Goal: Task Accomplishment & Management: Manage account settings

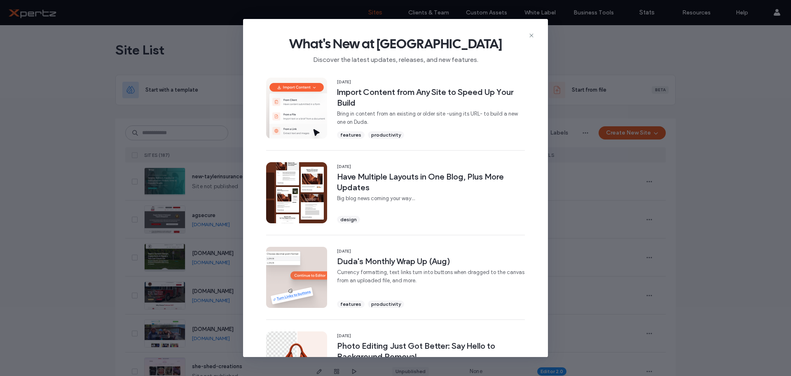
click at [534, 35] on icon at bounding box center [531, 35] width 7 height 7
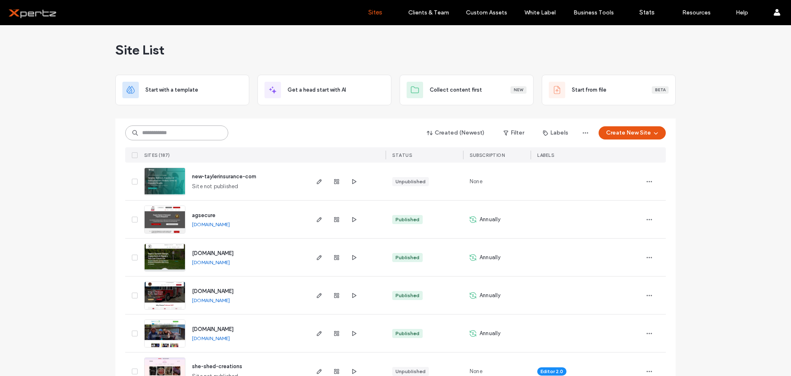
click at [156, 134] on input at bounding box center [176, 132] width 103 height 15
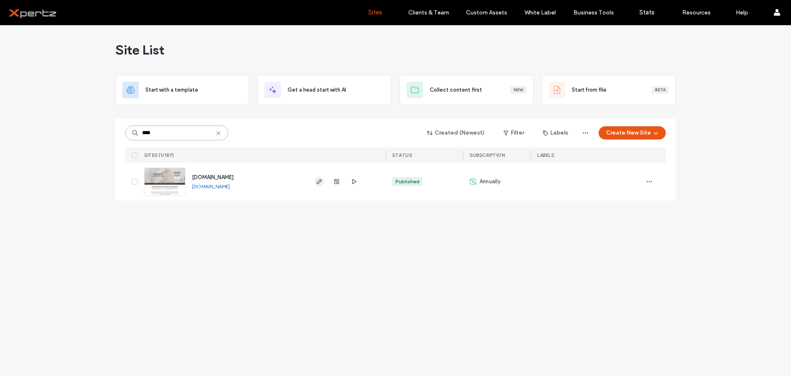
type input "****"
click at [319, 183] on icon "button" at bounding box center [319, 181] width 7 height 7
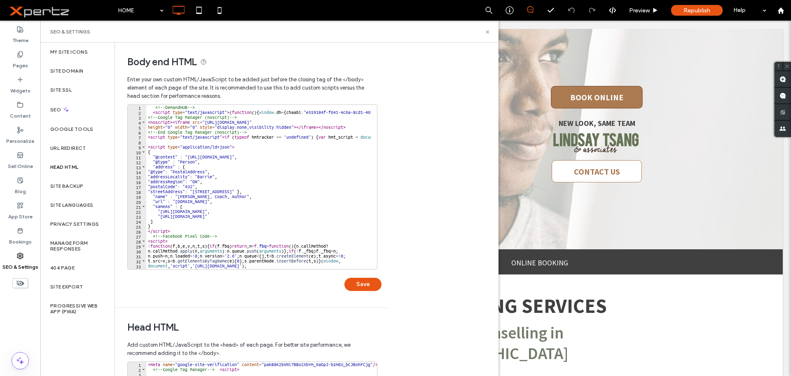
click at [152, 114] on div "<!-- DemandHUB --> < script type = "text/javascript" > ( function ( ) { window …" at bounding box center [677, 189] width 1062 height 168
type textarea "**********"
click at [152, 114] on div "<!-- DemandHUB --> < script type = "text/javascript" > ( function ( ) { window …" at bounding box center [677, 189] width 1062 height 168
click at [150, 110] on div "<!-- DemandHUB --> < script type = "text/javascript" > ( function ( ) { window …" at bounding box center [258, 187] width 225 height 164
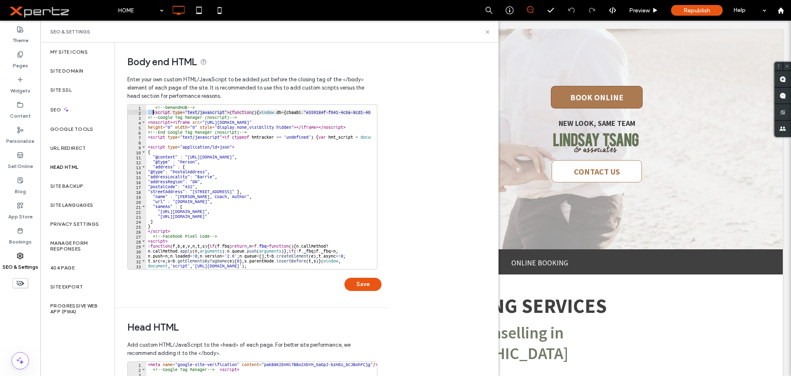
click at [150, 110] on div "<!-- DemandHUB --> < script type = "text/javascript" > ( function ( ) { window …" at bounding box center [677, 189] width 1062 height 168
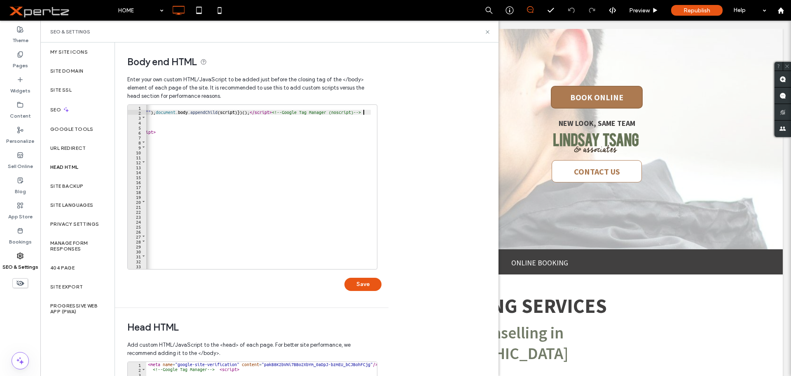
scroll to position [0, 838]
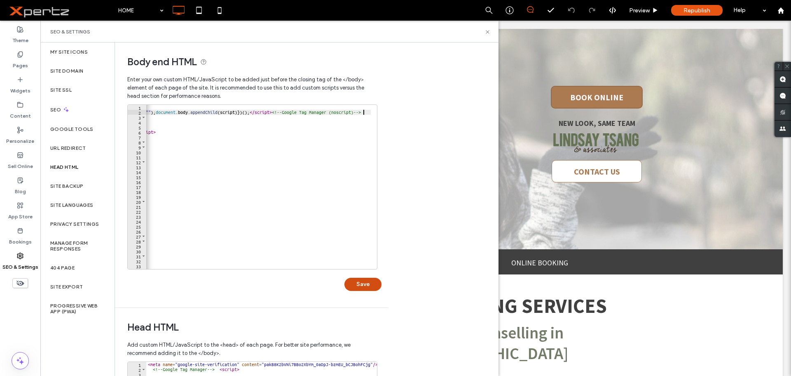
click at [359, 284] on button "Save" at bounding box center [363, 283] width 37 height 13
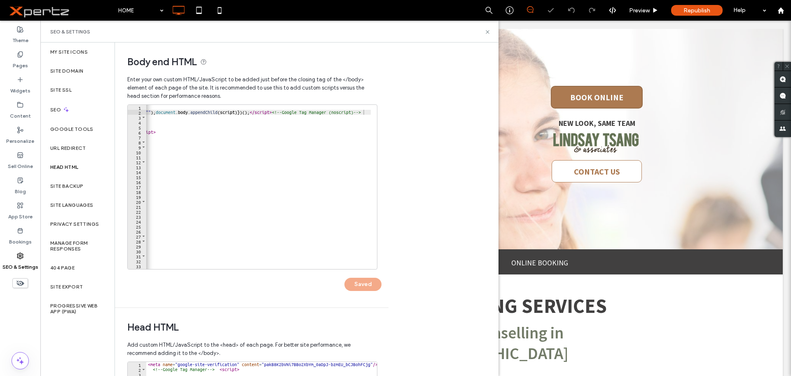
scroll to position [0, 0]
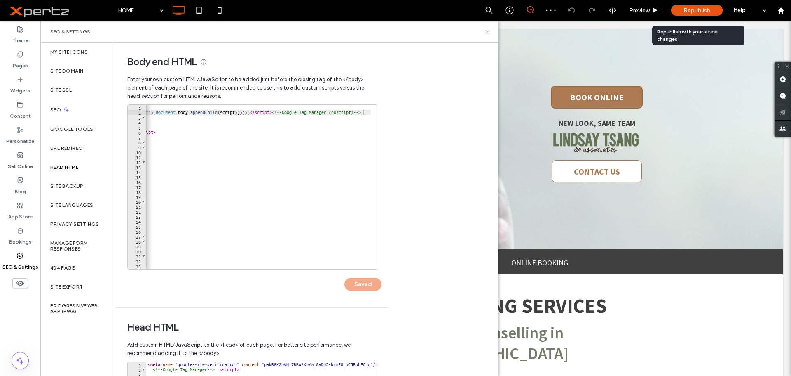
click at [683, 13] on div "Republish" at bounding box center [698, 10] width 52 height 11
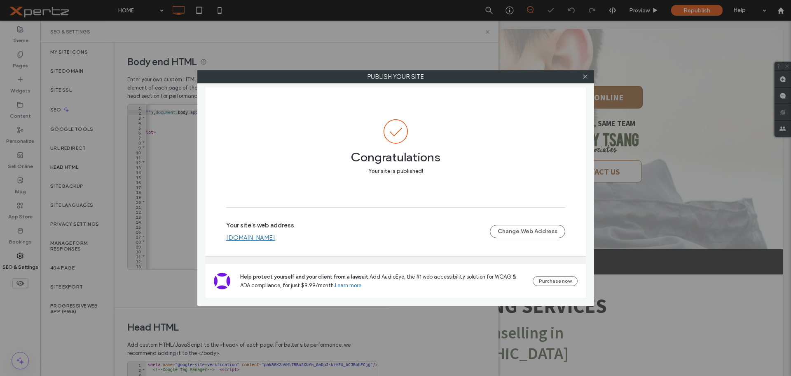
click at [270, 237] on link "www.lindsaytsang.com" at bounding box center [250, 237] width 49 height 7
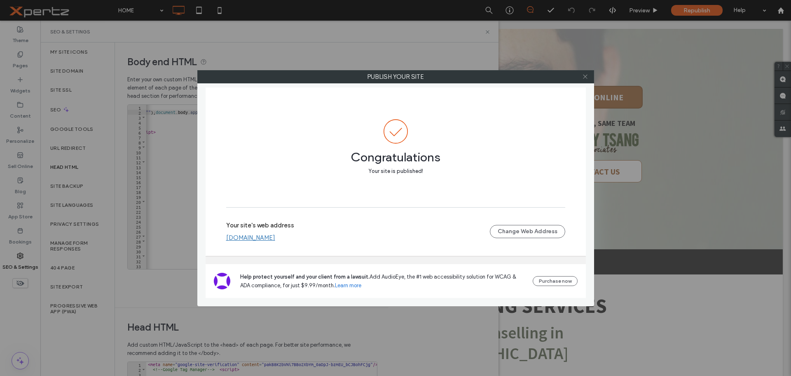
click at [587, 78] on icon at bounding box center [585, 76] width 6 height 6
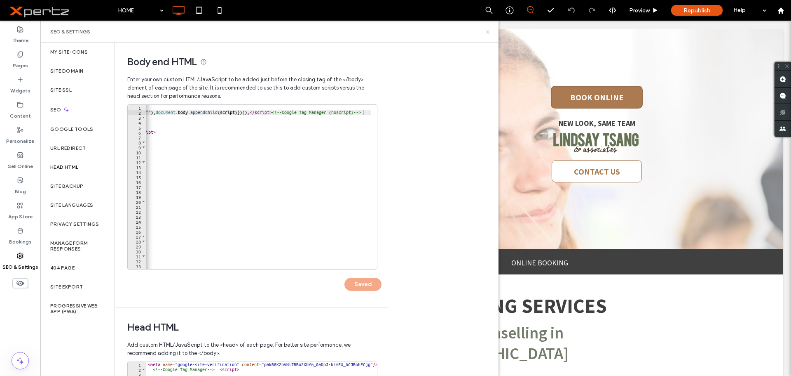
click at [486, 31] on icon at bounding box center [488, 32] width 6 height 6
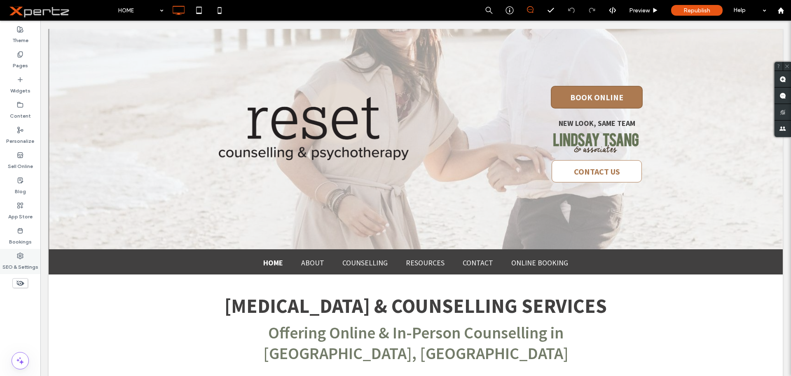
click at [23, 263] on label "SEO & Settings" at bounding box center [20, 265] width 36 height 12
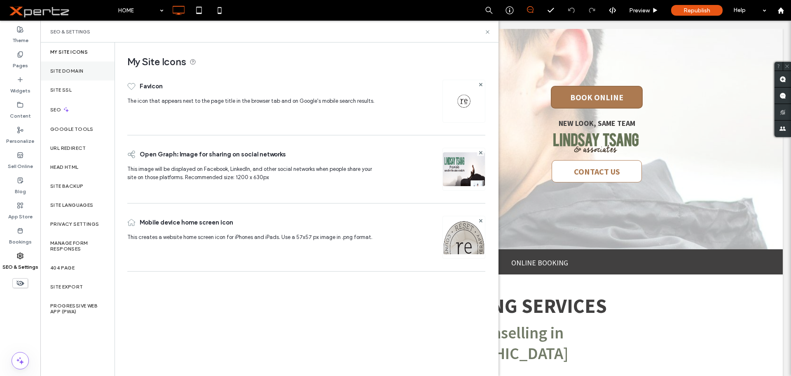
click at [68, 70] on label "Site Domain" at bounding box center [66, 71] width 33 height 6
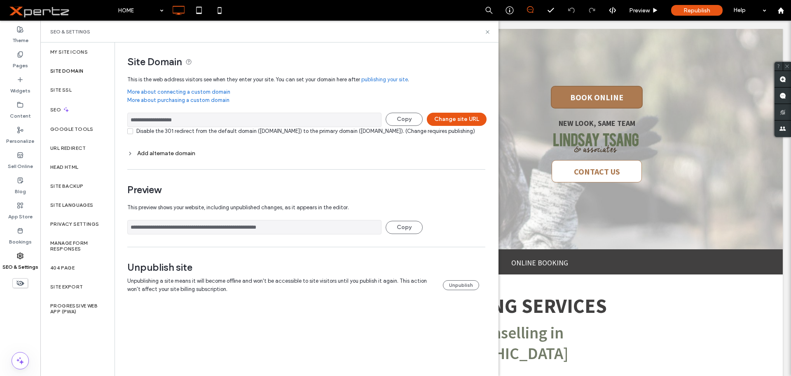
click at [145, 157] on div "Add alternate domain" at bounding box center [306, 153] width 358 height 7
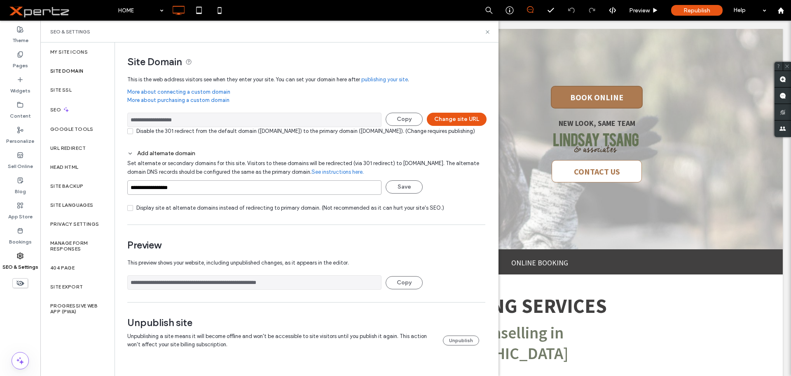
click at [214, 194] on input "**********" at bounding box center [254, 187] width 254 height 14
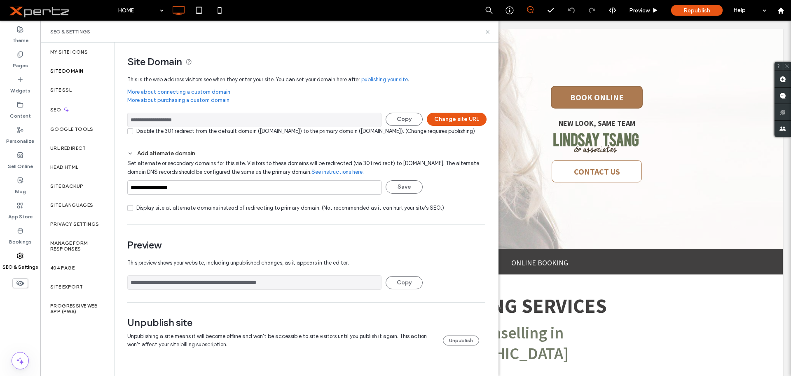
click at [216, 120] on input "**********" at bounding box center [254, 120] width 254 height 14
click at [277, 193] on input "**********" at bounding box center [254, 187] width 254 height 14
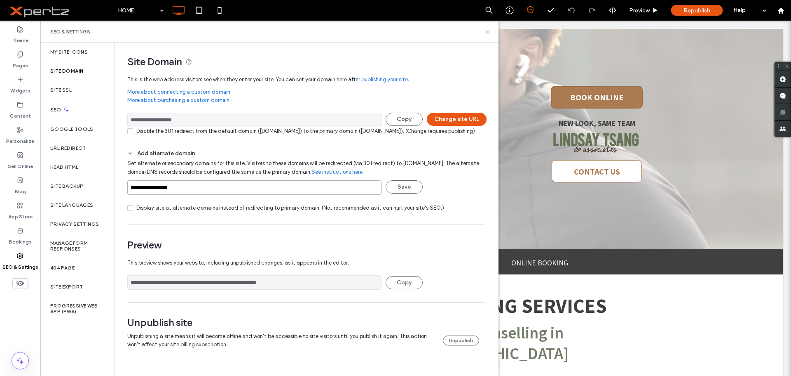
click at [277, 193] on input "**********" at bounding box center [254, 187] width 254 height 14
click at [312, 116] on input "**********" at bounding box center [254, 120] width 254 height 14
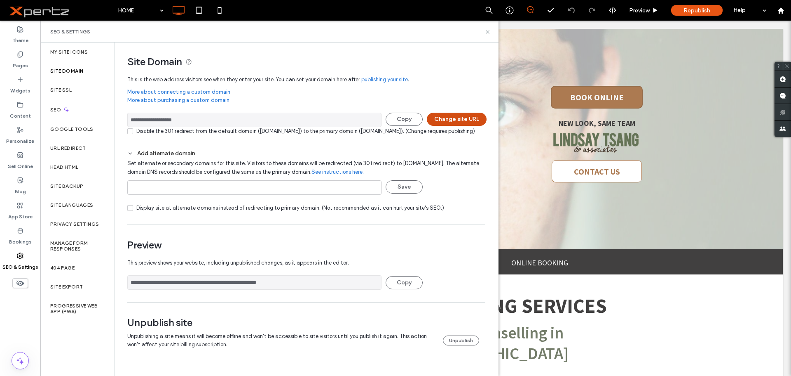
click at [443, 118] on button "Change site URL" at bounding box center [457, 119] width 60 height 13
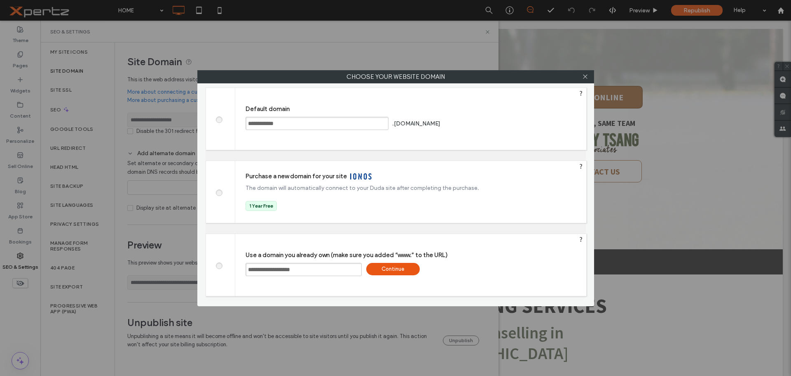
drag, startPoint x: 320, startPoint y: 269, endPoint x: 176, endPoint y: 270, distance: 144.3
click at [176, 270] on div "**********" at bounding box center [395, 188] width 791 height 376
paste input "text"
type input "**********"
click at [402, 269] on div "Continue" at bounding box center [393, 269] width 54 height 12
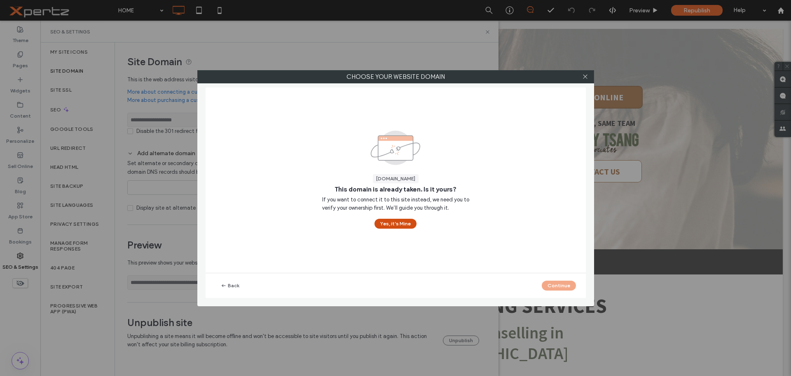
click at [398, 222] on button "Yes, it’s Mine" at bounding box center [396, 223] width 42 height 10
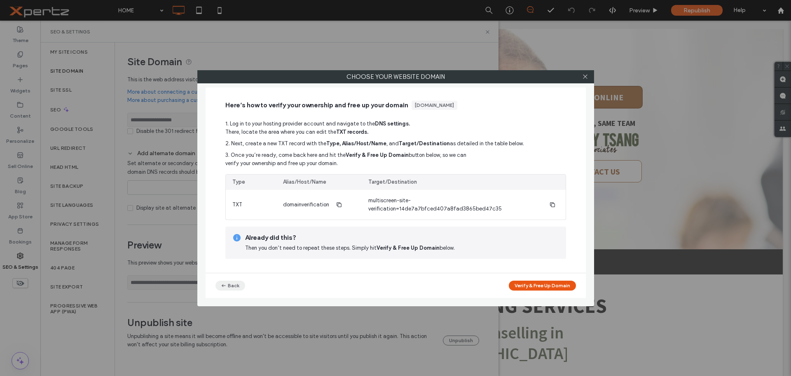
click at [233, 286] on button "Back" at bounding box center [231, 285] width 30 height 10
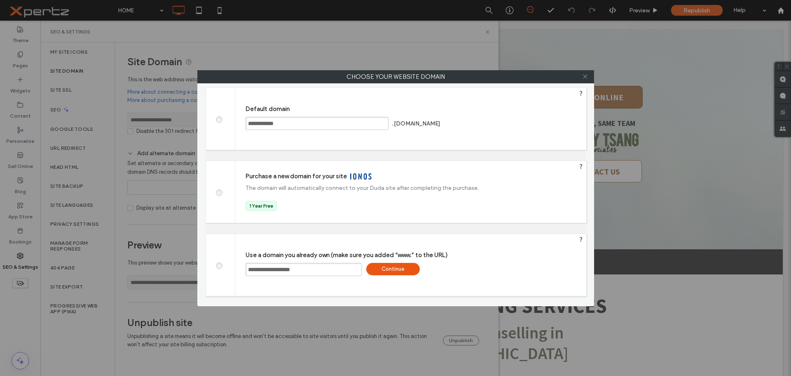
click at [584, 77] on icon at bounding box center [585, 76] width 6 height 6
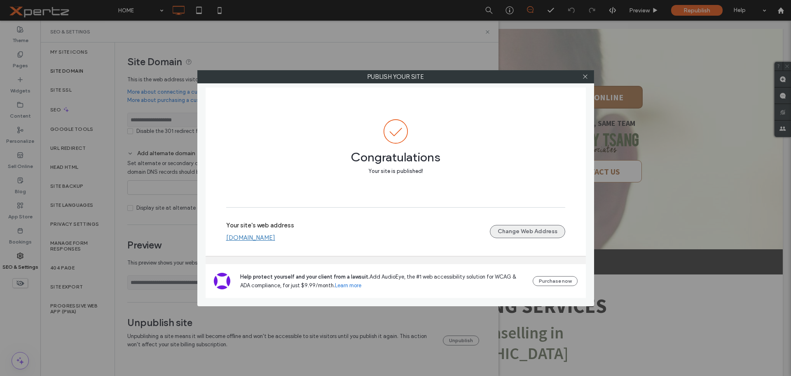
click at [535, 230] on button "Change Web Address" at bounding box center [527, 231] width 75 height 13
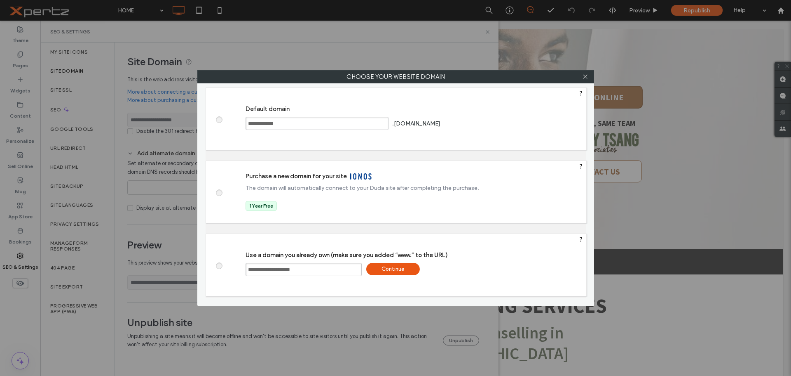
click at [323, 267] on input "**********" at bounding box center [304, 269] width 116 height 13
paste input "text"
type input "**********"
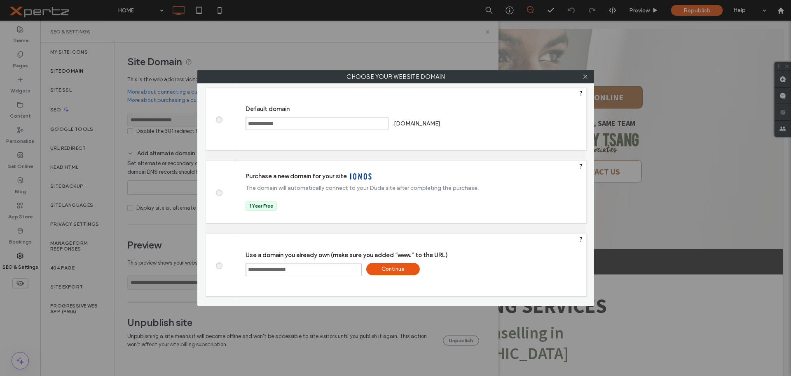
click at [392, 273] on div "Continue" at bounding box center [393, 269] width 54 height 12
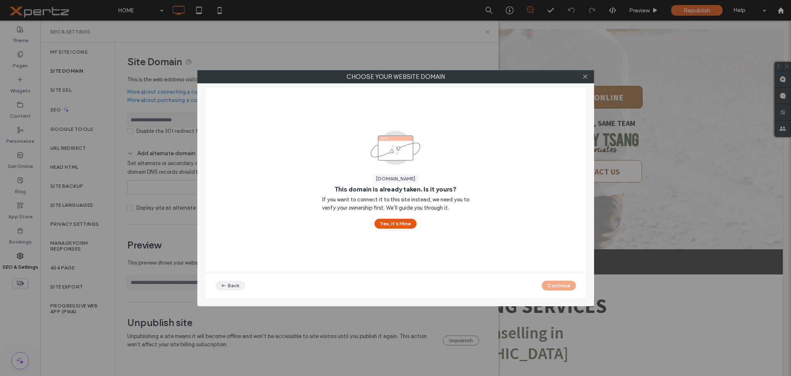
click at [225, 283] on icon "button" at bounding box center [224, 285] width 7 height 7
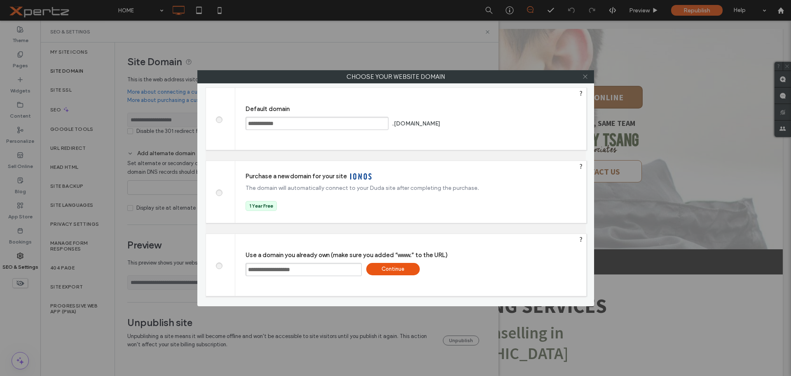
click at [588, 74] on icon at bounding box center [585, 76] width 6 height 6
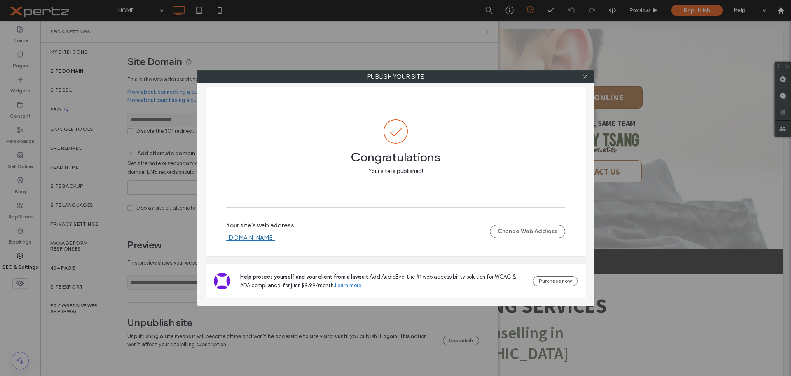
click at [580, 76] on div at bounding box center [586, 76] width 12 height 12
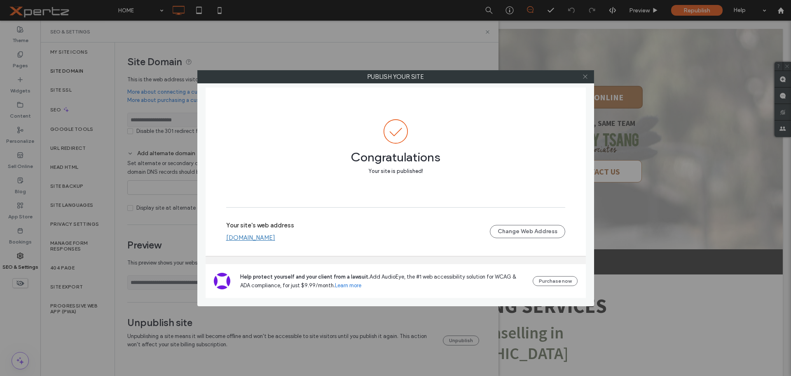
click at [587, 78] on icon at bounding box center [585, 76] width 6 height 6
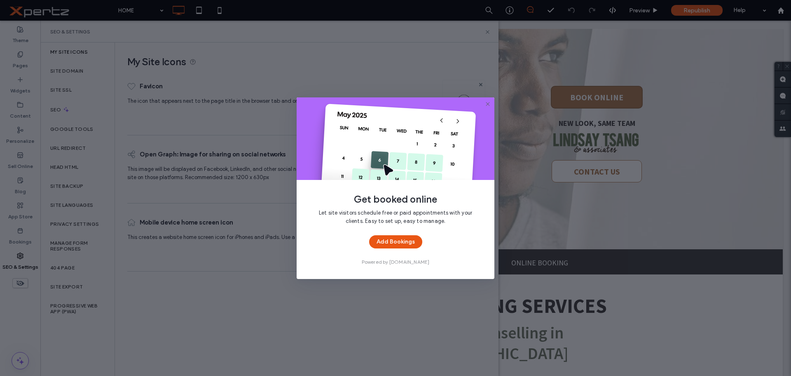
click at [488, 105] on icon at bounding box center [488, 104] width 7 height 7
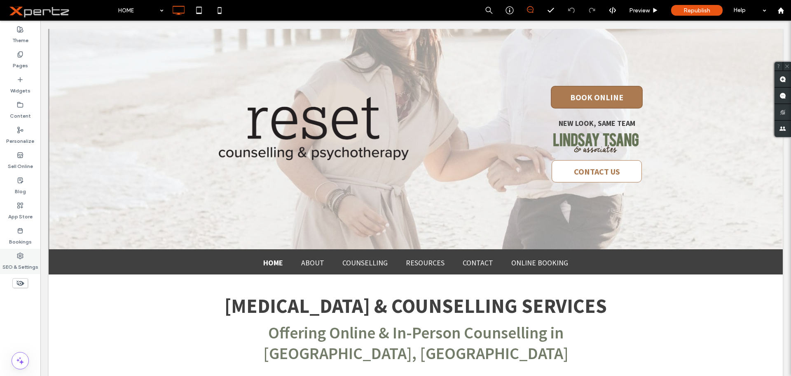
click at [14, 261] on label "SEO & Settings" at bounding box center [20, 265] width 36 height 12
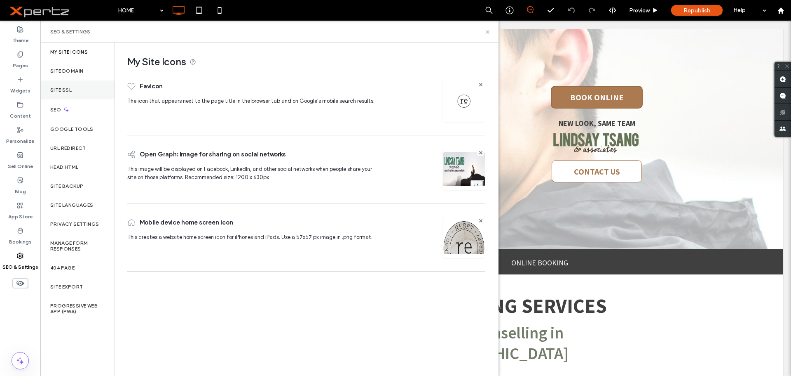
click at [72, 88] on label "Site SSL" at bounding box center [60, 90] width 21 height 6
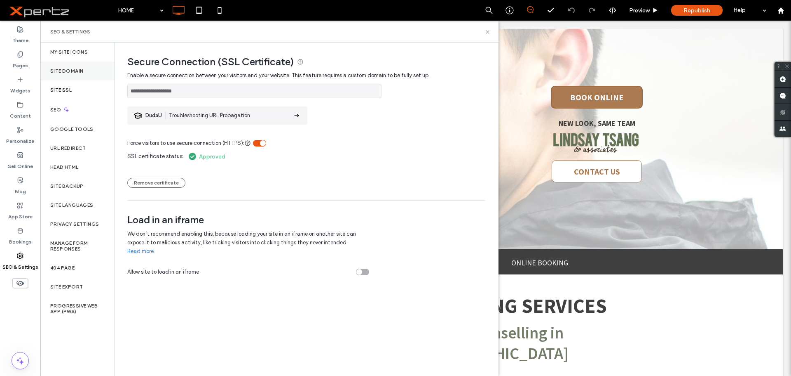
click at [72, 70] on label "Site Domain" at bounding box center [66, 71] width 33 height 6
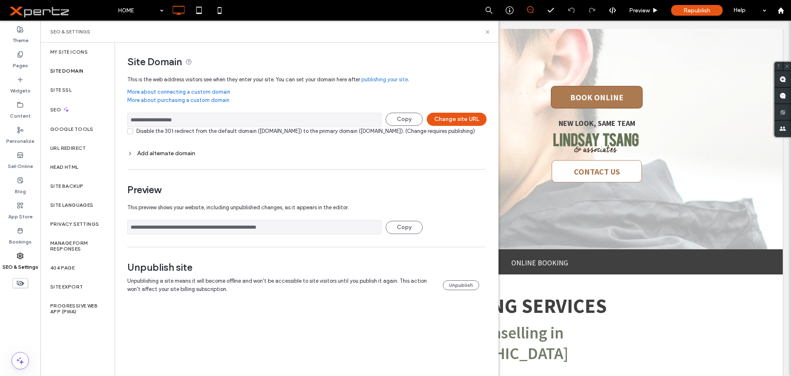
click at [154, 157] on div "Add alternate domain" at bounding box center [306, 153] width 358 height 7
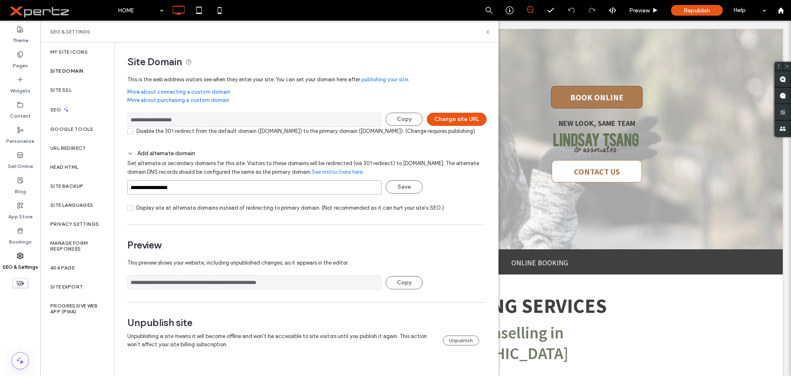
click at [214, 195] on input "**********" at bounding box center [254, 187] width 254 height 14
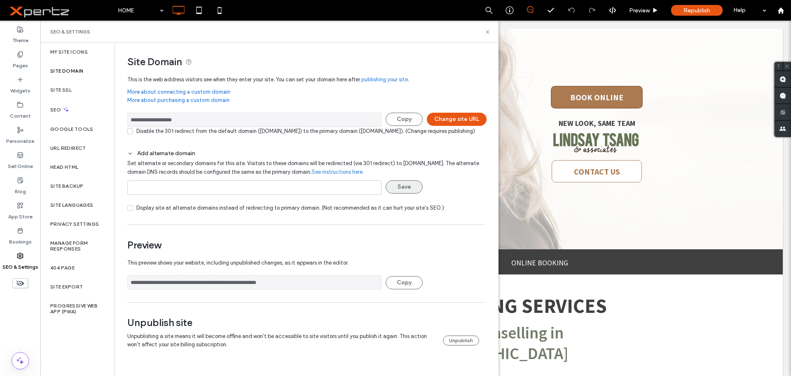
click at [413, 193] on button "Save" at bounding box center [404, 186] width 37 height 13
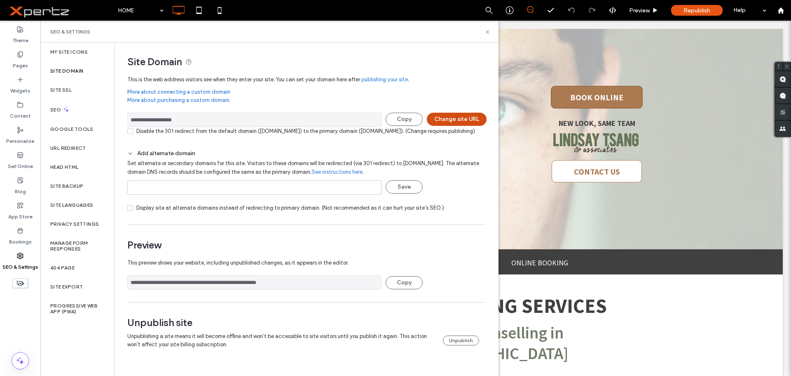
click at [463, 122] on button "Change site URL" at bounding box center [457, 119] width 60 height 13
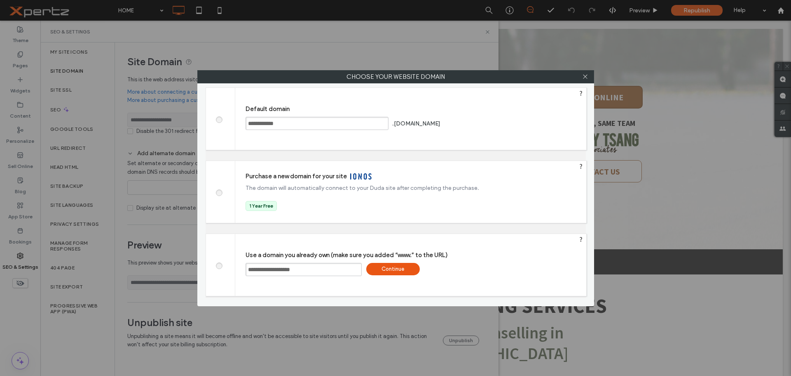
click at [320, 268] on input "**********" at bounding box center [304, 269] width 116 height 13
paste input "text"
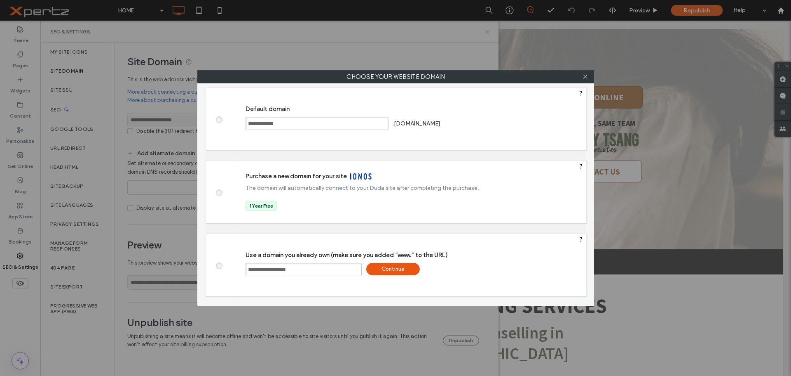
type input "**********"
click at [373, 270] on div "Continue" at bounding box center [393, 269] width 54 height 12
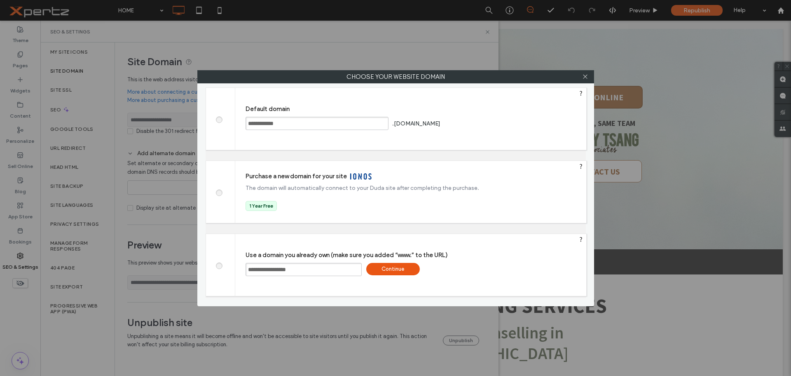
click at [404, 270] on div at bounding box center [395, 188] width 791 height 376
type input "**********"
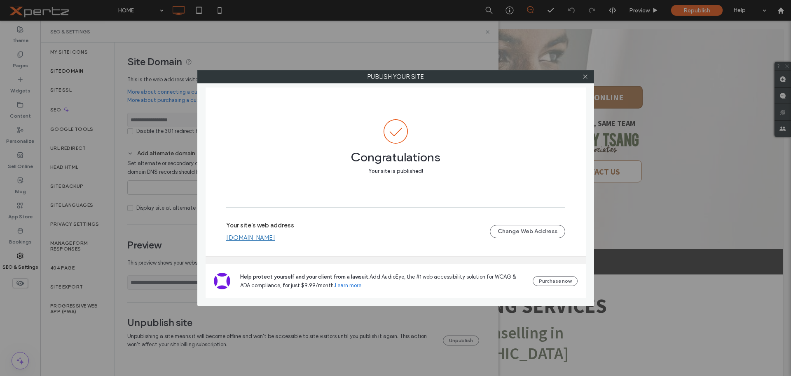
click at [275, 238] on link "www.resetbarrie.ca" at bounding box center [250, 237] width 49 height 7
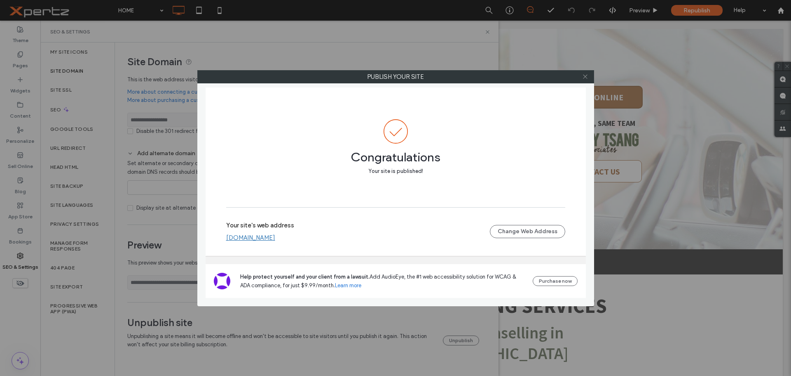
click at [582, 80] on span at bounding box center [585, 76] width 6 height 12
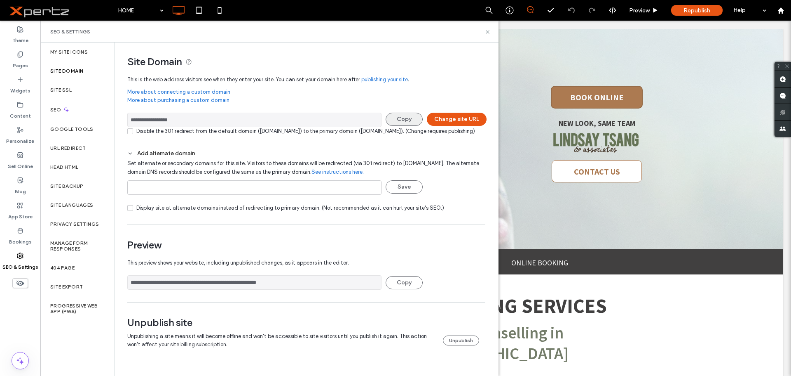
click at [406, 119] on button "Copy" at bounding box center [404, 119] width 37 height 13
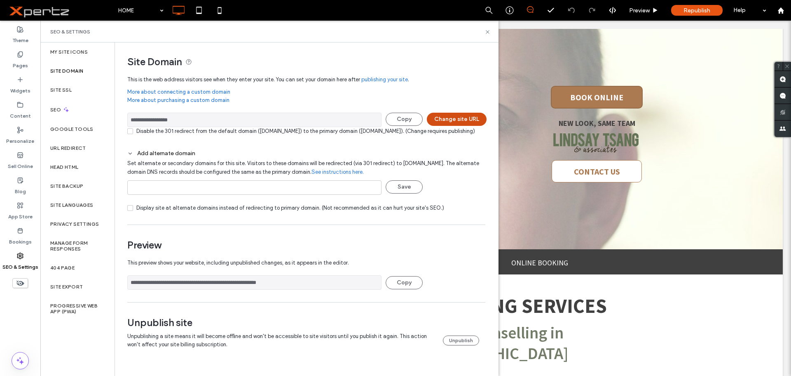
click at [439, 117] on button "Change site URL" at bounding box center [457, 119] width 60 height 13
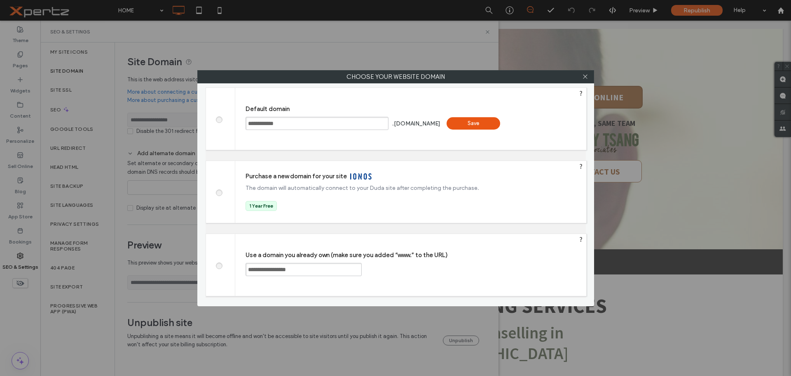
click at [262, 121] on input "**********" at bounding box center [317, 123] width 143 height 13
click at [263, 119] on input "**********" at bounding box center [317, 123] width 143 height 13
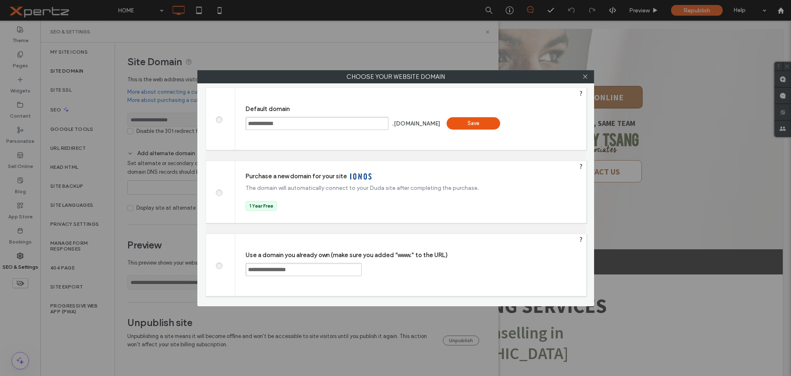
click at [268, 267] on input "**********" at bounding box center [304, 269] width 116 height 13
paste input "*"
click at [309, 269] on input "**********" at bounding box center [304, 269] width 116 height 13
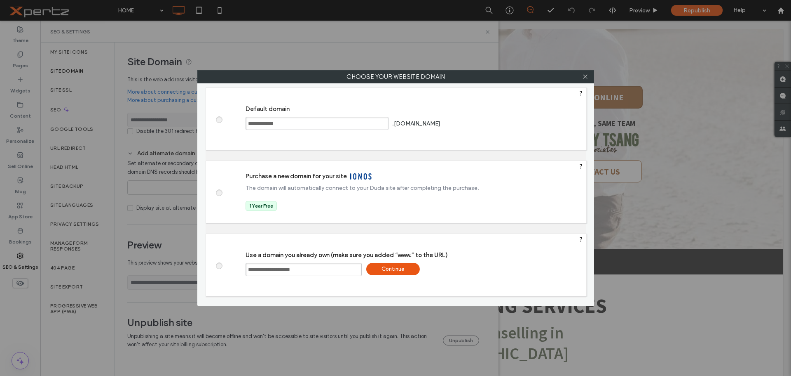
type input "**********"
click at [397, 270] on div "Continue" at bounding box center [393, 269] width 54 height 12
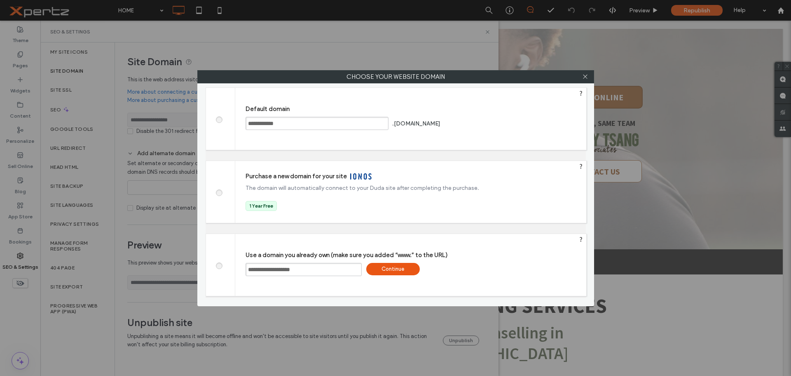
type input "**********"
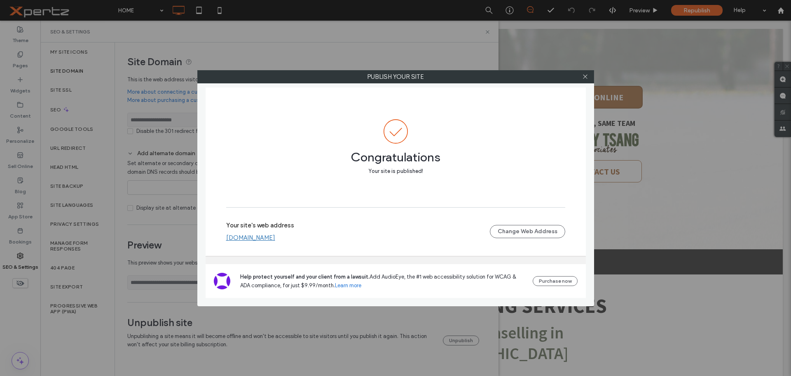
click at [263, 236] on link "www.lindsaytsang.com" at bounding box center [250, 237] width 49 height 7
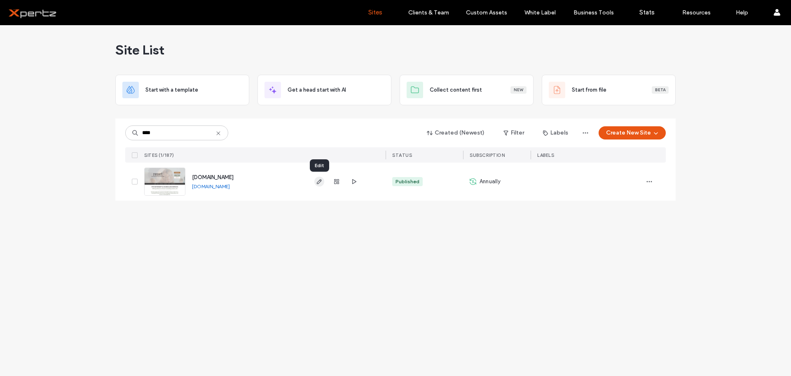
type input "****"
click at [319, 181] on use "button" at bounding box center [319, 181] width 5 height 5
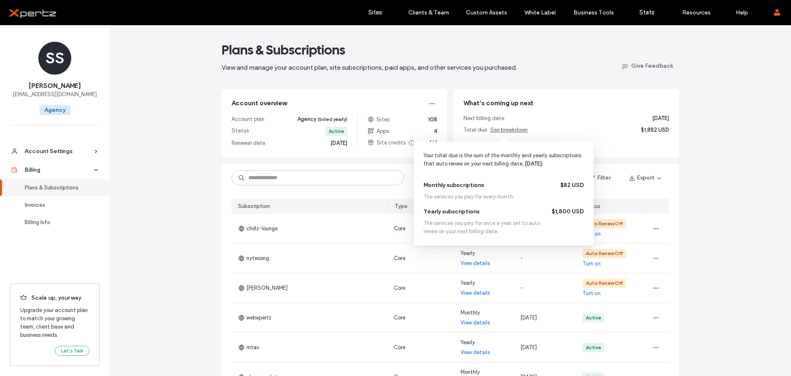
click at [512, 132] on span "See breakdown" at bounding box center [510, 130] width 38 height 6
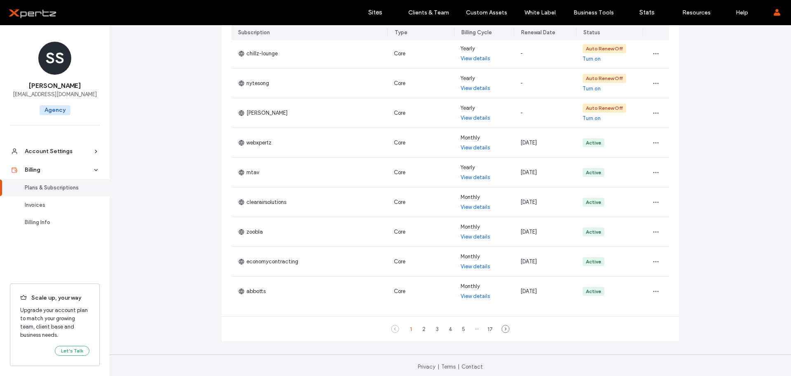
scroll to position [178, 0]
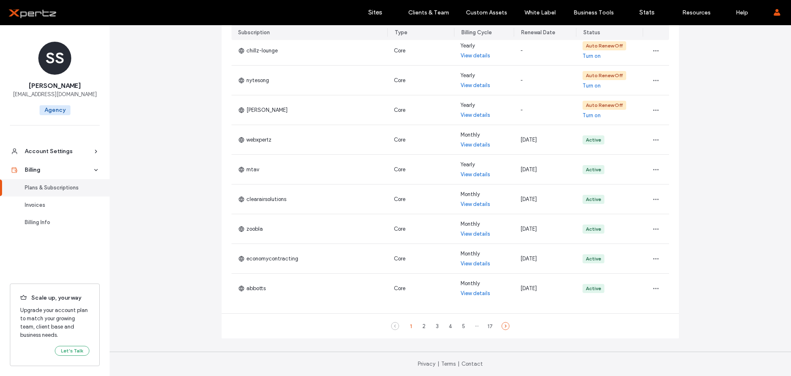
click at [505, 324] on icon at bounding box center [506, 326] width 8 height 8
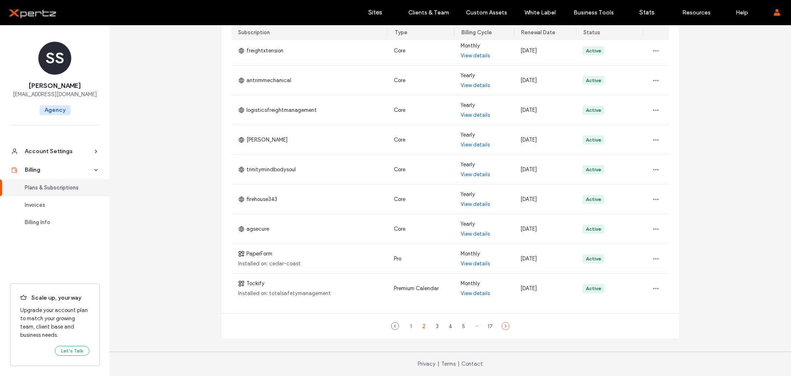
click at [505, 325] on icon at bounding box center [506, 326] width 8 height 8
click at [391, 323] on icon at bounding box center [395, 326] width 8 height 8
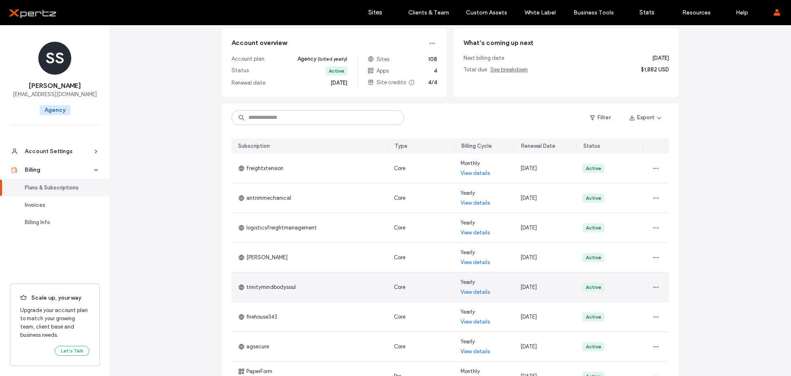
scroll to position [54, 0]
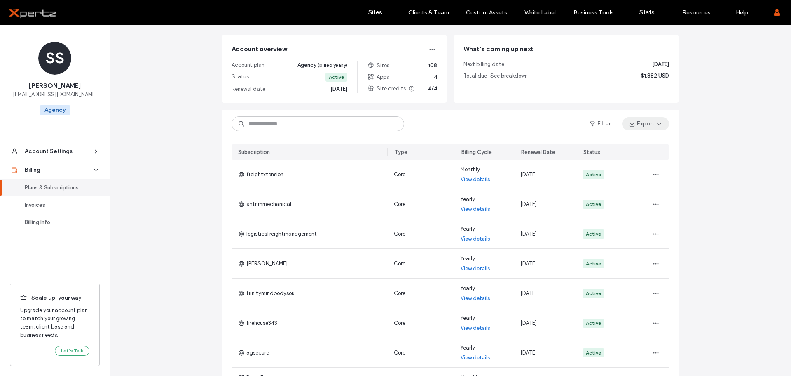
click at [661, 125] on button "Export" at bounding box center [645, 123] width 47 height 13
click at [615, 145] on div "All" at bounding box center [629, 145] width 73 height 16
click at [714, 136] on div "Plans & Subscriptions View and manage your account plan, site subscriptions, pa…" at bounding box center [451, 235] width 682 height 528
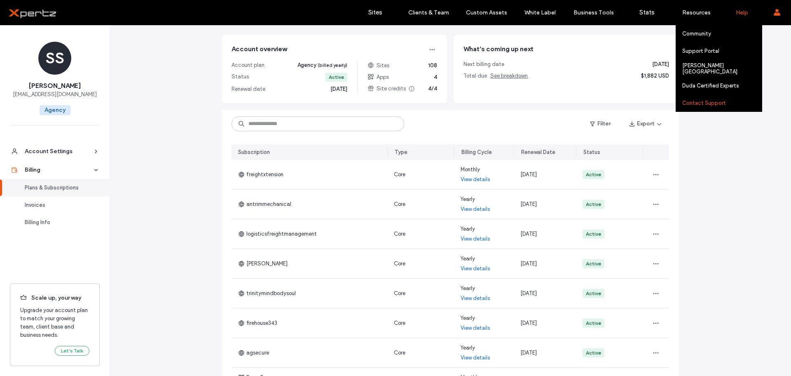
click at [708, 99] on div "Contact Support" at bounding box center [723, 102] width 80 height 17
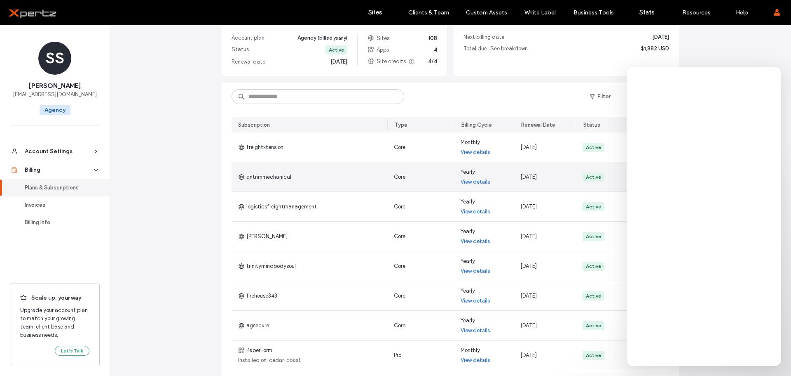
scroll to position [82, 0]
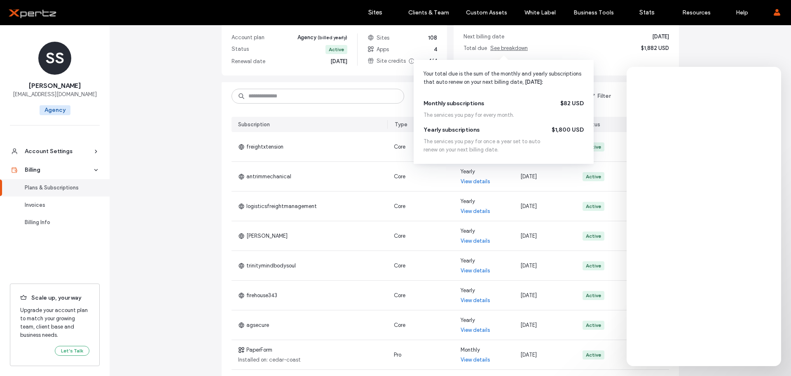
click at [549, 105] on div "Monthly subscriptions $82 USD" at bounding box center [504, 103] width 160 height 8
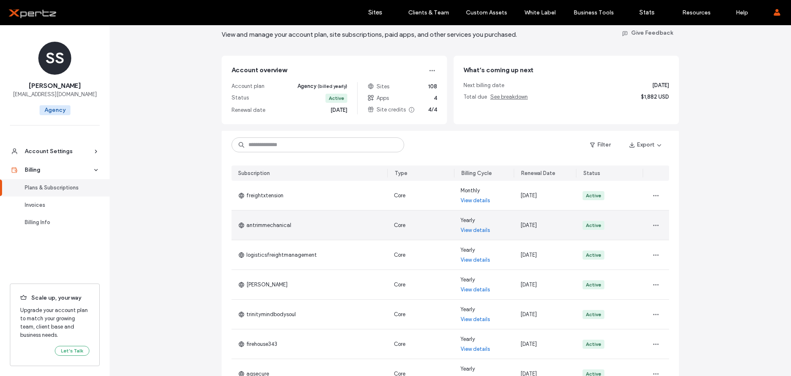
scroll to position [0, 0]
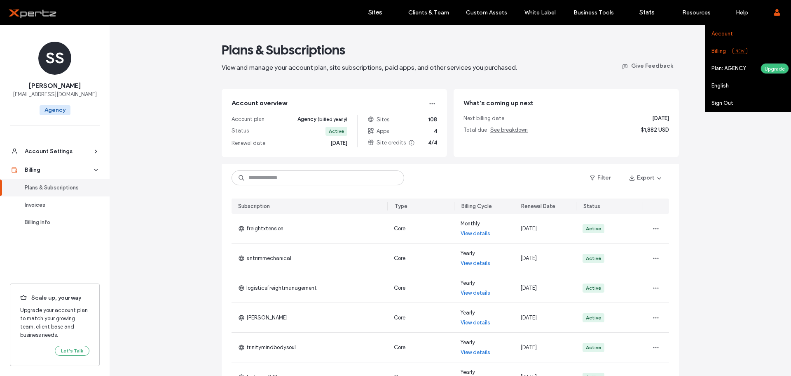
click at [723, 34] on label "Account" at bounding box center [722, 34] width 21 height 6
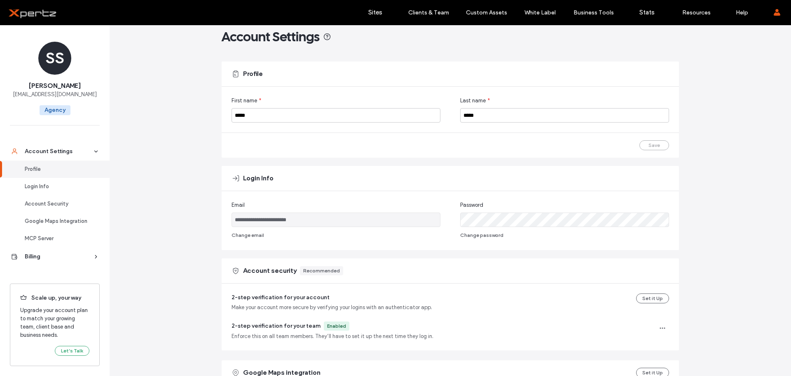
scroll to position [14, 0]
click at [31, 255] on div "Billing" at bounding box center [59, 256] width 68 height 8
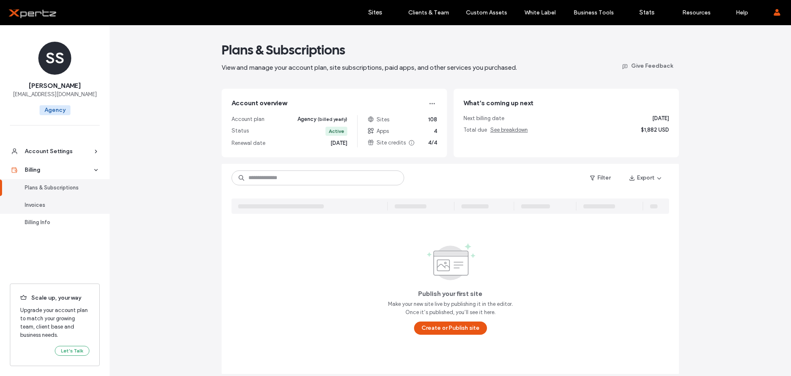
click at [33, 204] on div "Invoices" at bounding box center [59, 205] width 68 height 8
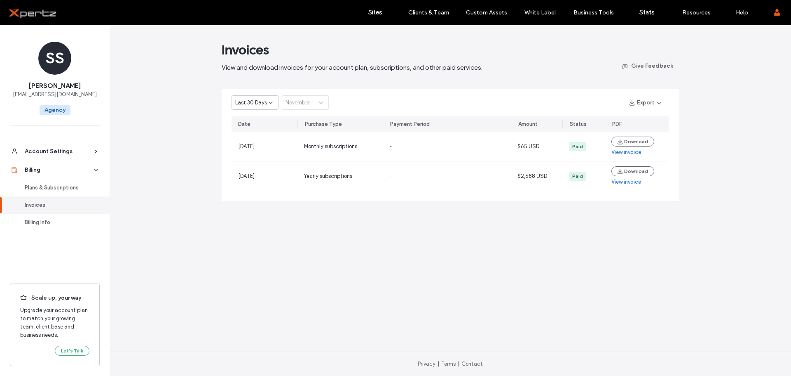
click at [262, 103] on span "Last 30 Days" at bounding box center [251, 103] width 32 height 8
click at [207, 139] on div "Invoices View and download invoices for your account plan, subscriptions, and o…" at bounding box center [451, 200] width 682 height 350
click at [319, 105] on div "Last 30 Days November" at bounding box center [280, 102] width 97 height 14
click at [38, 187] on div "Plans & Subscriptions" at bounding box center [59, 187] width 68 height 8
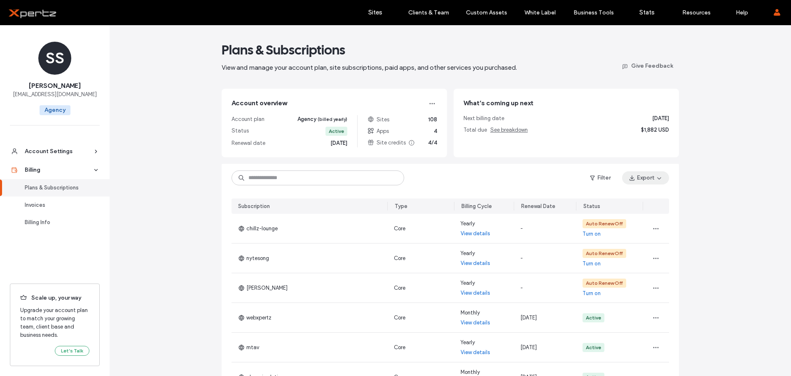
click at [656, 180] on icon "button" at bounding box center [659, 177] width 7 height 7
click at [697, 191] on div "Plans & Subscriptions View and manage your account plan, site subscriptions, pa…" at bounding box center [451, 289] width 682 height 528
click at [590, 176] on icon "button" at bounding box center [593, 177] width 7 height 7
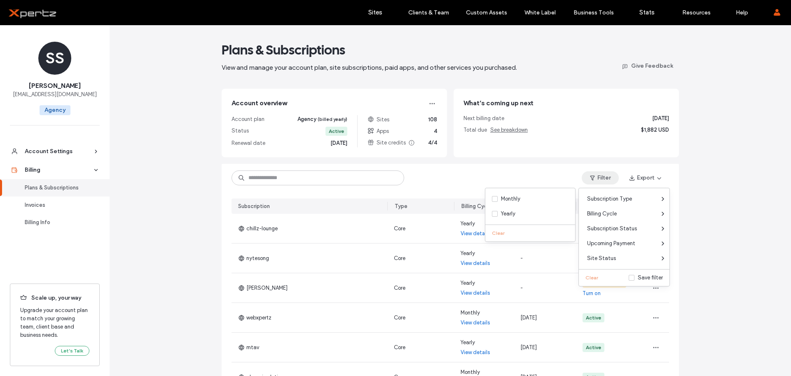
click at [710, 229] on div "Plans & Subscriptions View and manage your account plan, site subscriptions, pa…" at bounding box center [451, 289] width 682 height 528
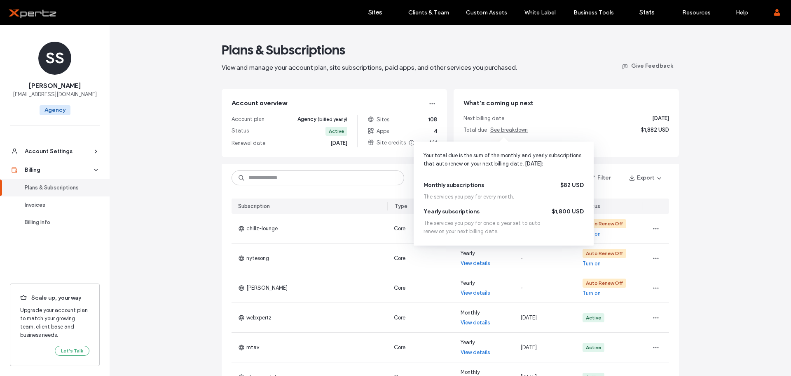
click at [500, 201] on div "Monthly subscriptions $82 USD The services you pay for every month. Yearly subs…" at bounding box center [504, 208] width 160 height 54
click at [501, 132] on span "See breakdown" at bounding box center [510, 130] width 38 height 6
drag, startPoint x: 557, startPoint y: 181, endPoint x: 566, endPoint y: 187, distance: 10.9
click at [558, 182] on div "Monthly subscriptions $82 USD" at bounding box center [504, 185] width 160 height 8
click at [577, 189] on span "$82 USD" at bounding box center [572, 185] width 23 height 8
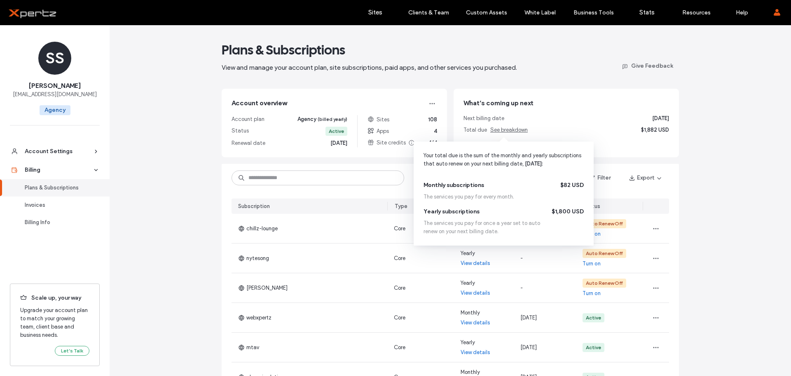
click at [578, 211] on span "$1,800 USD" at bounding box center [568, 211] width 32 height 8
click at [577, 211] on span "$1,800 USD" at bounding box center [568, 211] width 32 height 8
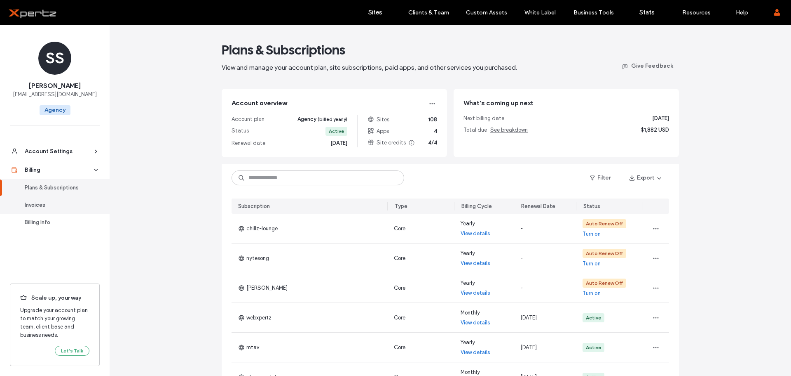
click at [44, 205] on div "Invoices" at bounding box center [59, 205] width 68 height 8
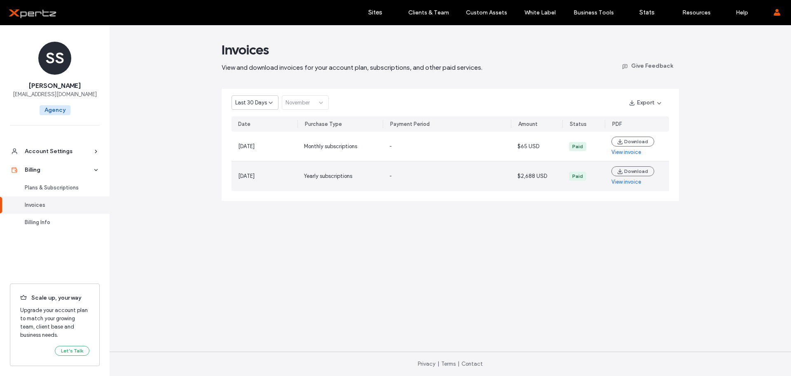
click at [622, 182] on link "View invoice" at bounding box center [627, 182] width 30 height 8
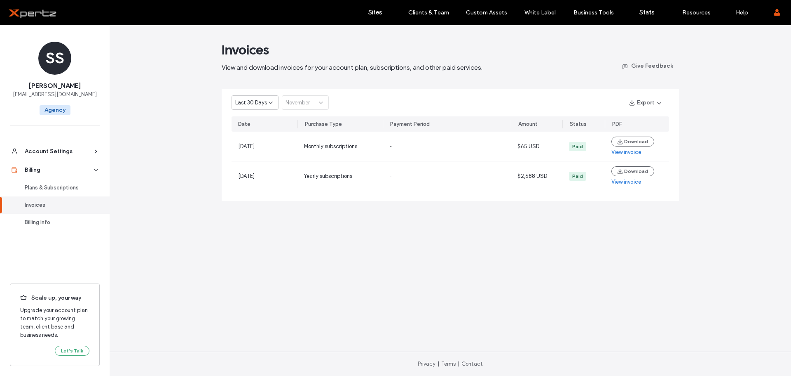
click at [263, 99] on span "Last 30 Days" at bounding box center [251, 103] width 32 height 8
click at [342, 99] on div "Last 30 Days November Export" at bounding box center [451, 103] width 458 height 28
click at [319, 106] on div "Last 30 Days November" at bounding box center [280, 102] width 97 height 14
click at [264, 104] on span "Last 30 Days" at bounding box center [251, 103] width 32 height 8
click at [257, 131] on span "Current Year" at bounding box center [250, 131] width 30 height 8
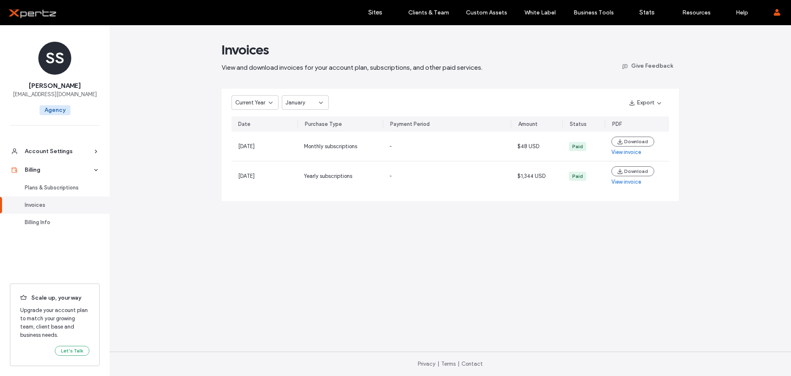
click at [305, 103] on div "January" at bounding box center [302, 103] width 33 height 8
click at [298, 176] on span "August" at bounding box center [294, 175] width 17 height 8
click at [281, 102] on div "Current Year August" at bounding box center [280, 102] width 97 height 14
click at [289, 101] on span "August" at bounding box center [294, 103] width 17 height 8
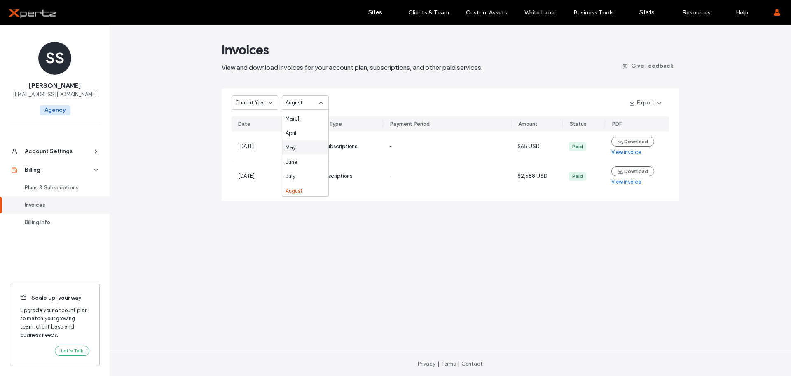
scroll to position [28, 0]
click at [296, 176] on div "July" at bounding box center [305, 176] width 46 height 14
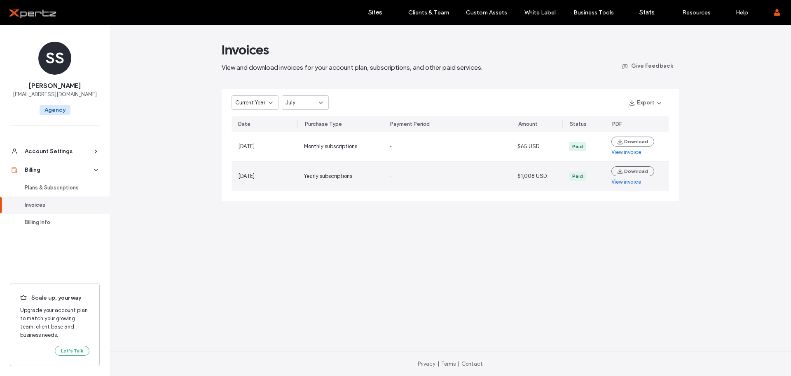
click at [618, 181] on link "View invoice" at bounding box center [627, 182] width 30 height 8
